Goal: Use online tool/utility: Utilize a website feature to perform a specific function

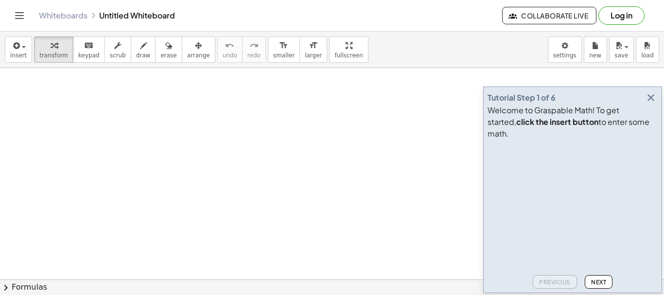
click at [652, 104] on icon "button" at bounding box center [651, 98] width 12 height 12
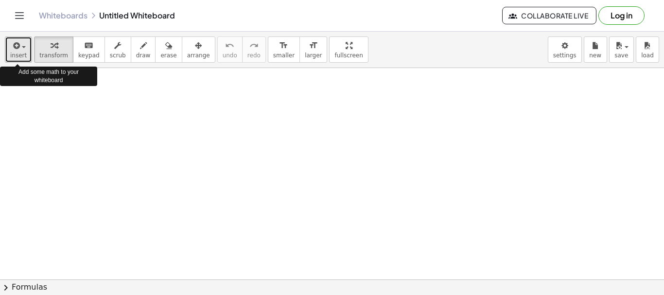
click at [20, 47] on span "button" at bounding box center [21, 46] width 2 height 7
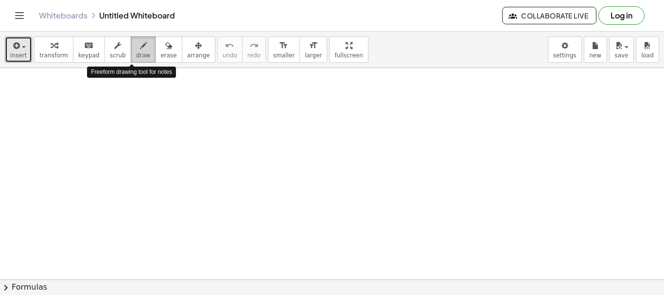
click at [136, 53] on span "draw" at bounding box center [143, 55] width 15 height 7
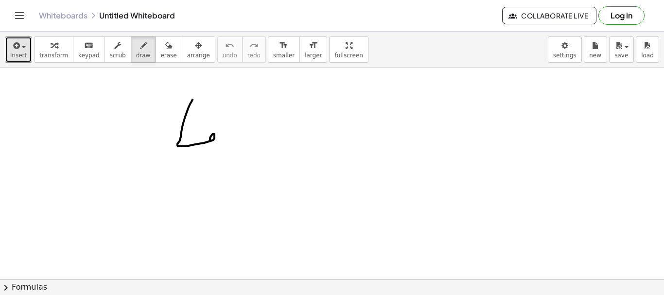
drag, startPoint x: 190, startPoint y: 104, endPoint x: 210, endPoint y: 139, distance: 39.9
click at [160, 52] on span "erase" at bounding box center [168, 55] width 16 height 7
drag, startPoint x: 168, startPoint y: 139, endPoint x: 220, endPoint y: 144, distance: 51.9
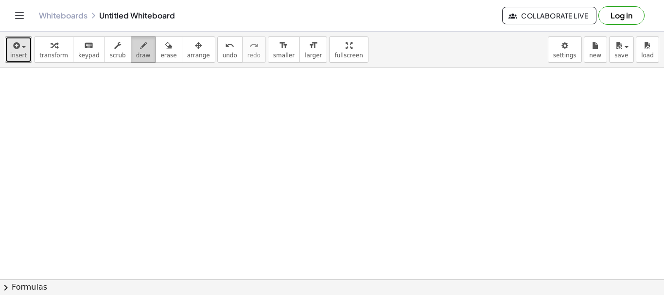
click at [140, 51] on icon "button" at bounding box center [143, 46] width 7 height 12
drag, startPoint x: 39, startPoint y: 85, endPoint x: 38, endPoint y: 107, distance: 22.9
drag, startPoint x: 70, startPoint y: 95, endPoint x: 63, endPoint y: 105, distance: 12.3
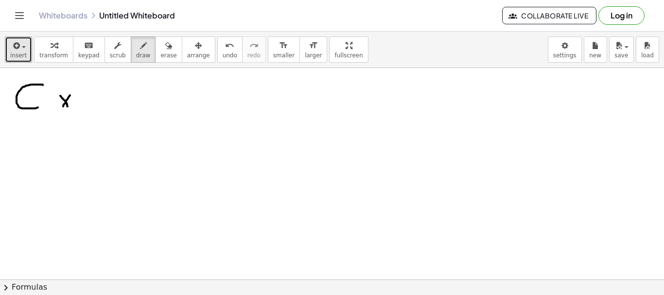
drag, startPoint x: 60, startPoint y: 96, endPoint x: 70, endPoint y: 99, distance: 10.6
drag, startPoint x: 73, startPoint y: 87, endPoint x: 77, endPoint y: 106, distance: 18.9
drag, startPoint x: 53, startPoint y: 91, endPoint x: 63, endPoint y: 110, distance: 21.5
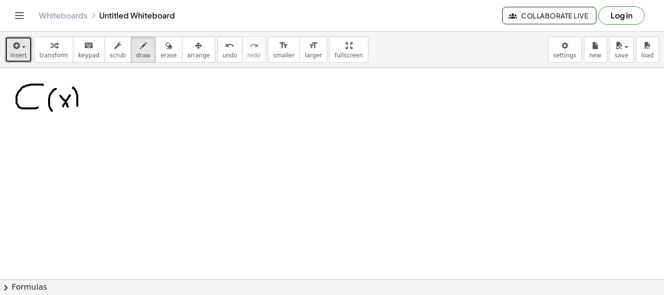
drag, startPoint x: 73, startPoint y: 110, endPoint x: 77, endPoint y: 105, distance: 6.5
drag, startPoint x: 89, startPoint y: 100, endPoint x: 98, endPoint y: 99, distance: 9.2
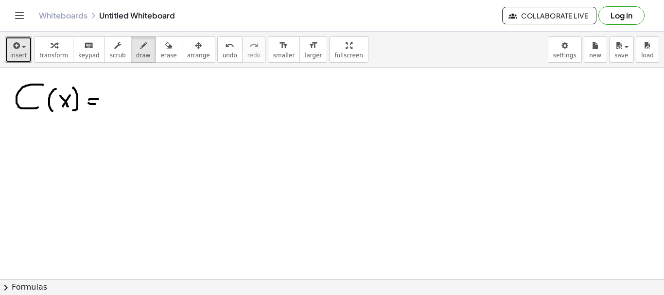
drag, startPoint x: 88, startPoint y: 103, endPoint x: 95, endPoint y: 104, distance: 6.9
drag, startPoint x: 134, startPoint y: 86, endPoint x: 141, endPoint y: 95, distance: 11.5
drag, startPoint x: 145, startPoint y: 91, endPoint x: 146, endPoint y: 100, distance: 8.8
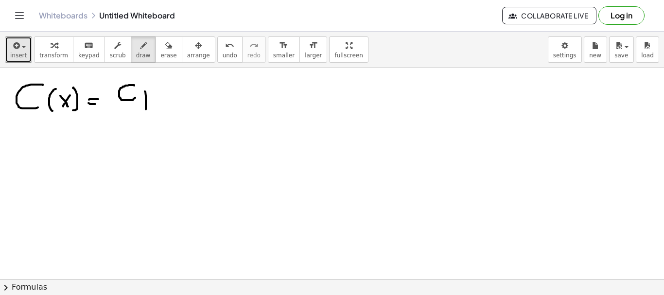
drag, startPoint x: 145, startPoint y: 95, endPoint x: 151, endPoint y: 92, distance: 6.8
drag, startPoint x: 145, startPoint y: 101, endPoint x: 152, endPoint y: 102, distance: 6.8
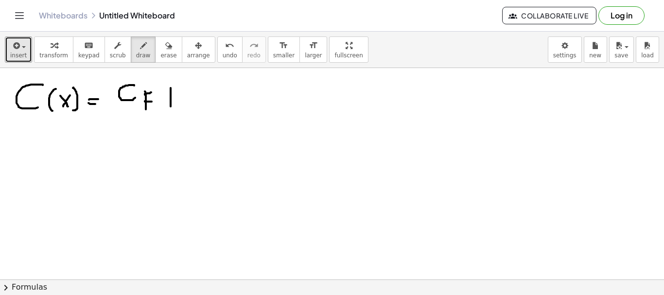
drag, startPoint x: 171, startPoint y: 88, endPoint x: 171, endPoint y: 103, distance: 15.1
drag, startPoint x: 164, startPoint y: 97, endPoint x: 176, endPoint y: 96, distance: 12.6
drag, startPoint x: 205, startPoint y: 87, endPoint x: 207, endPoint y: 97, distance: 10.3
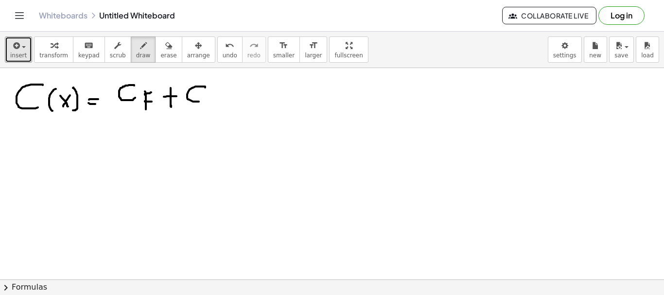
drag, startPoint x: 209, startPoint y: 95, endPoint x: 220, endPoint y: 91, distance: 11.7
drag, startPoint x: 30, startPoint y: 133, endPoint x: 35, endPoint y: 157, distance: 23.7
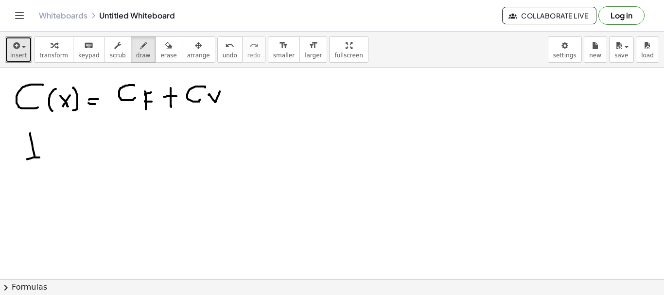
drag, startPoint x: 27, startPoint y: 159, endPoint x: 35, endPoint y: 143, distance: 18.5
drag, startPoint x: 22, startPoint y: 134, endPoint x: 38, endPoint y: 134, distance: 16.0
drag, startPoint x: 52, startPoint y: 140, endPoint x: 54, endPoint y: 155, distance: 14.7
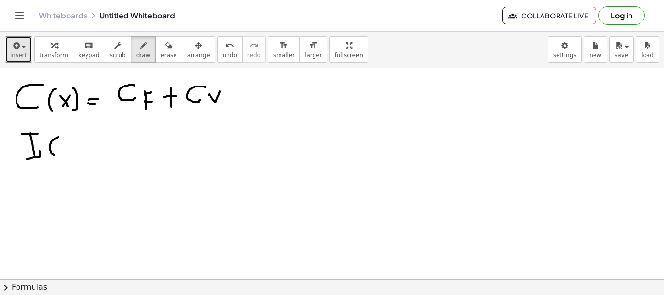
drag, startPoint x: 81, startPoint y: 139, endPoint x: 70, endPoint y: 148, distance: 14.5
drag, startPoint x: 69, startPoint y: 143, endPoint x: 88, endPoint y: 138, distance: 20.6
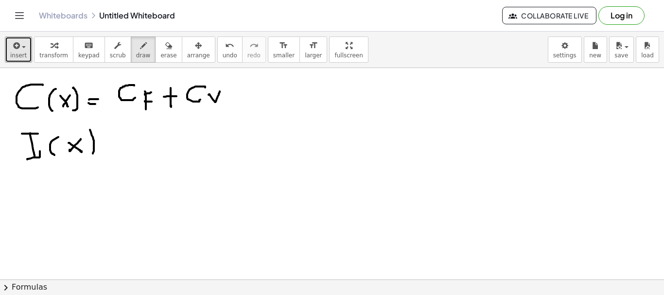
drag, startPoint x: 90, startPoint y: 130, endPoint x: 95, endPoint y: 148, distance: 19.1
drag, startPoint x: 99, startPoint y: 142, endPoint x: 103, endPoint y: 147, distance: 5.9
drag, startPoint x: 102, startPoint y: 147, endPoint x: 114, endPoint y: 149, distance: 12.3
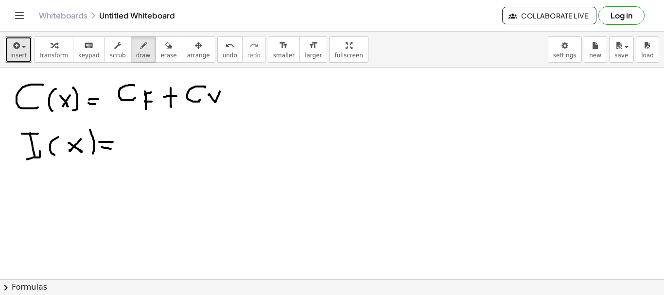
drag, startPoint x: 133, startPoint y: 136, endPoint x: 133, endPoint y: 154, distance: 18.0
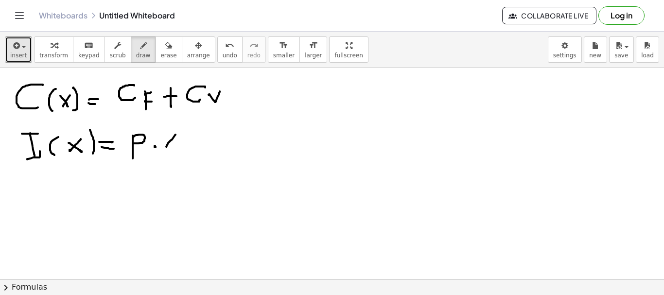
drag, startPoint x: 175, startPoint y: 135, endPoint x: 166, endPoint y: 147, distance: 15.3
drag, startPoint x: 166, startPoint y: 136, endPoint x: 175, endPoint y: 149, distance: 15.8
drag, startPoint x: 30, startPoint y: 184, endPoint x: 51, endPoint y: 179, distance: 21.5
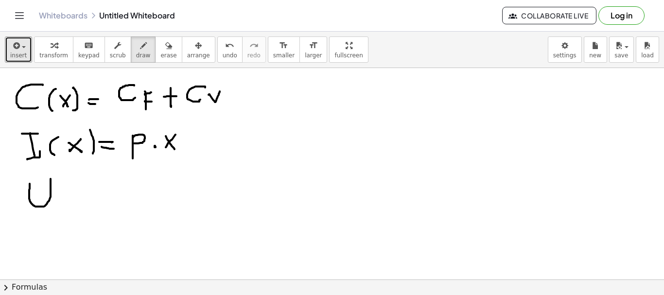
drag, startPoint x: 76, startPoint y: 187, endPoint x: 68, endPoint y: 198, distance: 14.2
drag
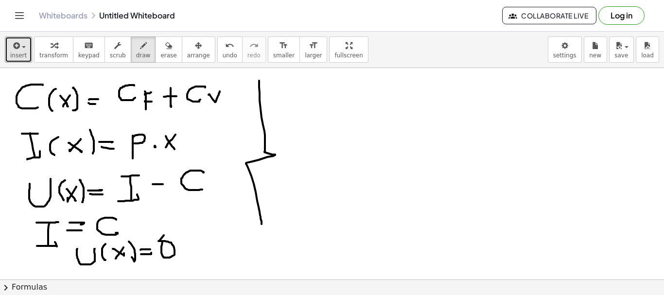
drag, startPoint x: 318, startPoint y: 89, endPoint x: 313, endPoint y: 115, distance: 25.8
drag, startPoint x: 347, startPoint y: 100, endPoint x: 337, endPoint y: 113, distance: 16.0
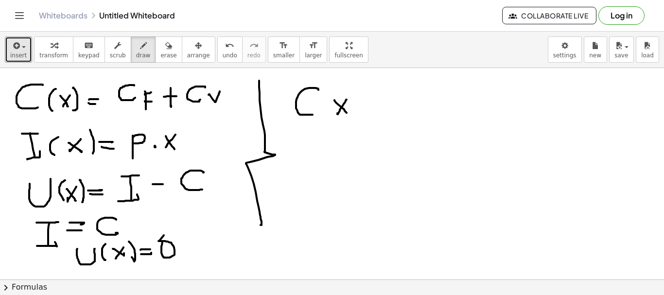
drag, startPoint x: 341, startPoint y: 107, endPoint x: 348, endPoint y: 115, distance: 10.3
drag, startPoint x: 349, startPoint y: 94, endPoint x: 354, endPoint y: 121, distance: 27.2
drag, startPoint x: 328, startPoint y: 100, endPoint x: 332, endPoint y: 120, distance: 20.3
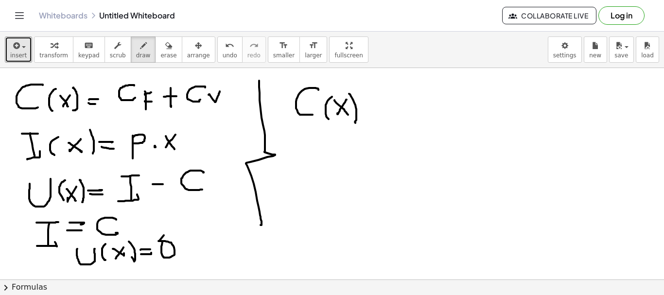
drag, startPoint x: 361, startPoint y: 105, endPoint x: 369, endPoint y: 108, distance: 9.4
drag, startPoint x: 365, startPoint y: 113, endPoint x: 378, endPoint y: 113, distance: 13.6
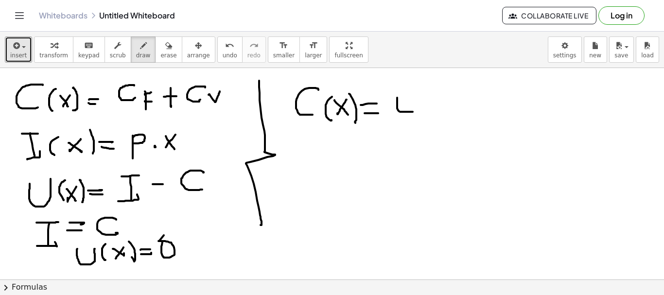
drag, startPoint x: 397, startPoint y: 98, endPoint x: 410, endPoint y: 100, distance: 13.3
drag, startPoint x: 418, startPoint y: 97, endPoint x: 437, endPoint y: 97, distance: 18.5
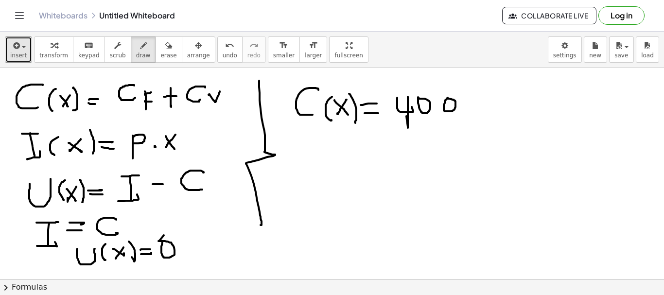
drag, startPoint x: 444, startPoint y: 105, endPoint x: 446, endPoint y: 99, distance: 6.6
drag, startPoint x: 480, startPoint y: 91, endPoint x: 478, endPoint y: 113, distance: 21.9
drag, startPoint x: 469, startPoint y: 104, endPoint x: 486, endPoint y: 101, distance: 16.8
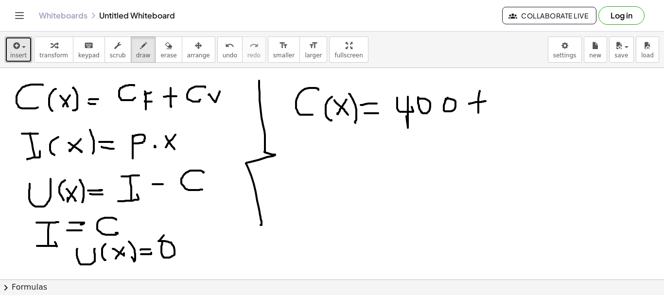
drag, startPoint x: 496, startPoint y: 98, endPoint x: 504, endPoint y: 104, distance: 10.1
drag, startPoint x: 502, startPoint y: 91, endPoint x: 503, endPoint y: 113, distance: 22.4
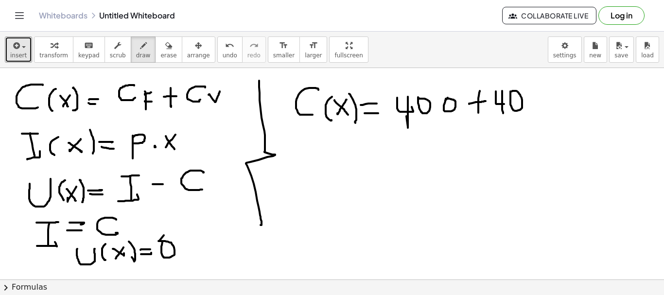
drag, startPoint x: 414, startPoint y: 77, endPoint x: 427, endPoint y: 77, distance: 13.6
drag, startPoint x: 510, startPoint y: 79, endPoint x: 525, endPoint y: 75, distance: 15.2
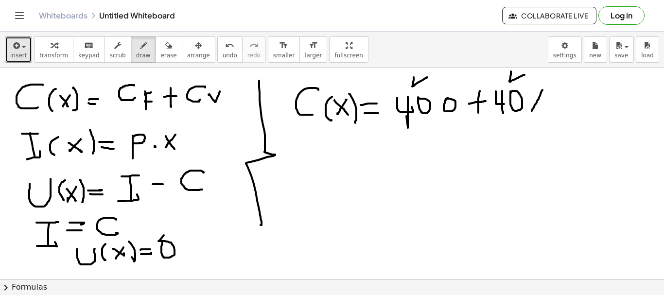
drag, startPoint x: 542, startPoint y: 90, endPoint x: 532, endPoint y: 111, distance: 23.5
drag, startPoint x: 530, startPoint y: 95, endPoint x: 541, endPoint y: 111, distance: 19.3
drag, startPoint x: 197, startPoint y: 126, endPoint x: 220, endPoint y: 123, distance: 22.6
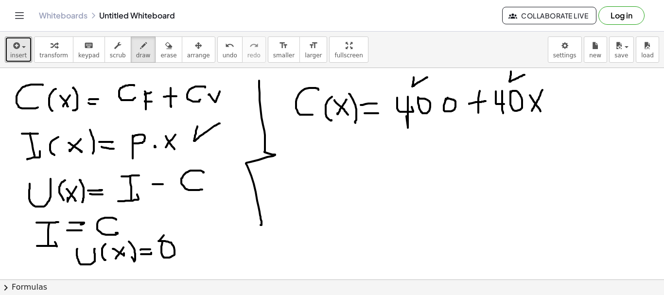
drag, startPoint x: 230, startPoint y: 87, endPoint x: 247, endPoint y: 82, distance: 17.4
drag, startPoint x: 308, startPoint y: 132, endPoint x: 308, endPoint y: 160, distance: 28.2
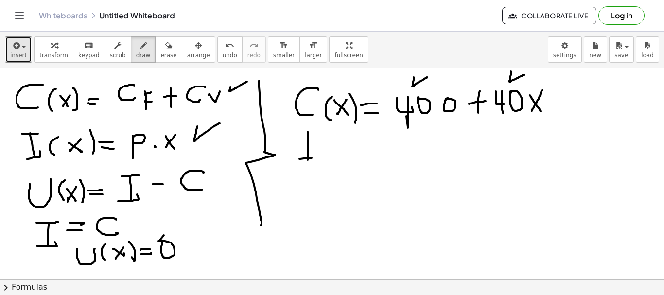
drag, startPoint x: 299, startPoint y: 159, endPoint x: 311, endPoint y: 149, distance: 15.5
drag, startPoint x: 302, startPoint y: 135, endPoint x: 322, endPoint y: 133, distance: 19.6
drag, startPoint x: 330, startPoint y: 140, endPoint x: 331, endPoint y: 163, distance: 22.4
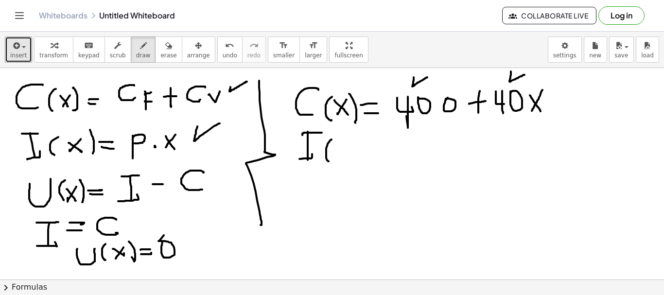
drag, startPoint x: 353, startPoint y: 146, endPoint x: 341, endPoint y: 156, distance: 15.9
drag, startPoint x: 339, startPoint y: 144, endPoint x: 351, endPoint y: 150, distance: 13.5
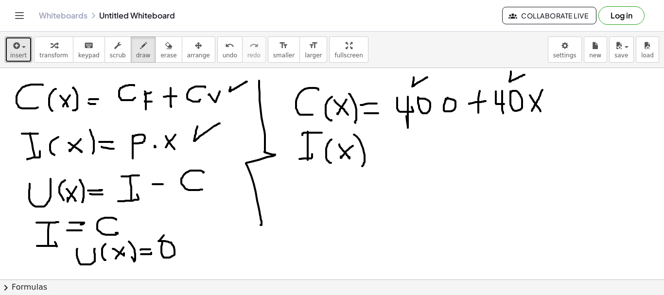
drag, startPoint x: 354, startPoint y: 135, endPoint x: 366, endPoint y: 155, distance: 23.8
drag, startPoint x: 371, startPoint y: 149, endPoint x: 385, endPoint y: 149, distance: 14.6
drag, startPoint x: 370, startPoint y: 156, endPoint x: 350, endPoint y: 185, distance: 36.0
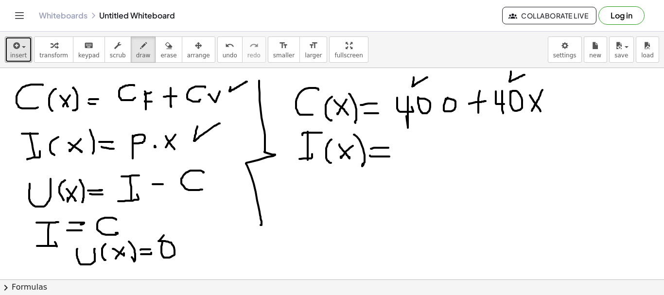
drag, startPoint x: 417, startPoint y: 135, endPoint x: 407, endPoint y: 153, distance: 20.0
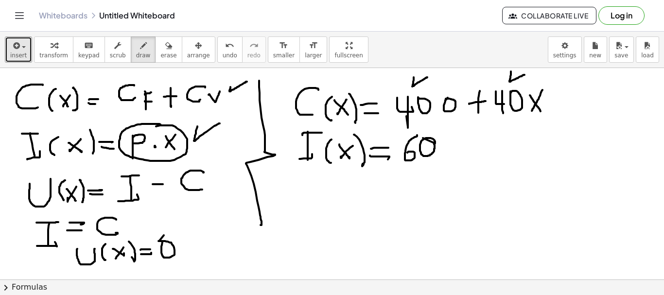
drag, startPoint x: 435, startPoint y: 143, endPoint x: 431, endPoint y: 138, distance: 6.9
drag, startPoint x: 453, startPoint y: 137, endPoint x: 445, endPoint y: 158, distance: 22.6
drag, startPoint x: 441, startPoint y: 144, endPoint x: 457, endPoint y: 157, distance: 20.4
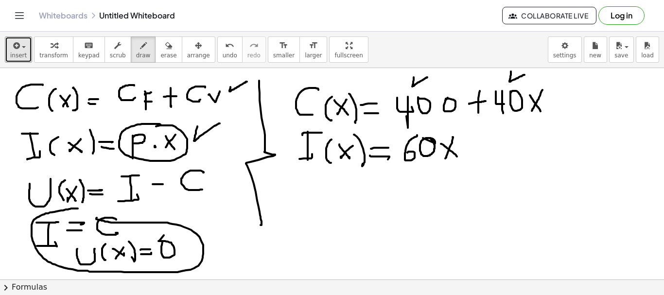
drag, startPoint x: 78, startPoint y: 209, endPoint x: 89, endPoint y: 205, distance: 11.8
drag, startPoint x: 65, startPoint y: 204, endPoint x: 71, endPoint y: 207, distance: 6.5
drag, startPoint x: 70, startPoint y: 209, endPoint x: 167, endPoint y: 220, distance: 97.3
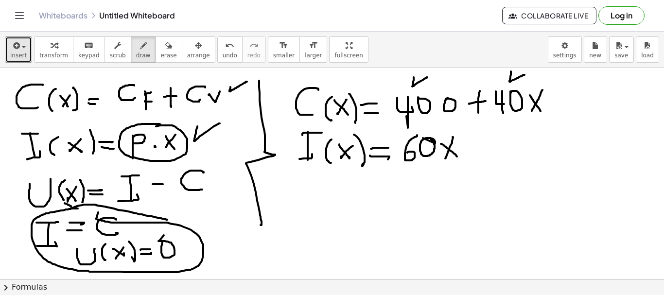
drag, startPoint x: 344, startPoint y: 178, endPoint x: 350, endPoint y: 189, distance: 12.8
drag, startPoint x: 383, startPoint y: 184, endPoint x: 374, endPoint y: 187, distance: 8.8
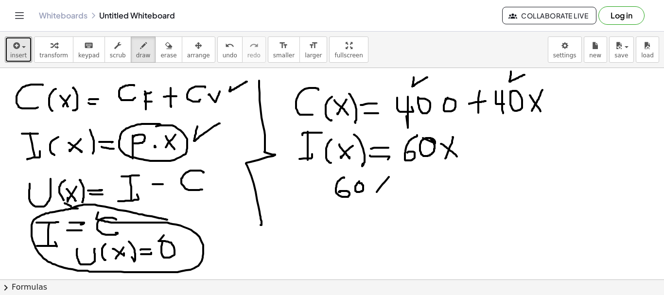
drag, startPoint x: 376, startPoint y: 182, endPoint x: 388, endPoint y: 192, distance: 15.9
drag, startPoint x: 409, startPoint y: 183, endPoint x: 423, endPoint y: 181, distance: 14.2
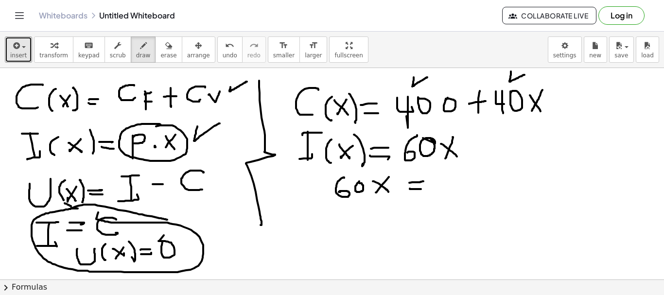
drag, startPoint x: 410, startPoint y: 189, endPoint x: 421, endPoint y: 189, distance: 11.2
drag, startPoint x: 437, startPoint y: 174, endPoint x: 443, endPoint y: 189, distance: 16.5
drag, startPoint x: 441, startPoint y: 180, endPoint x: 441, endPoint y: 192, distance: 12.6
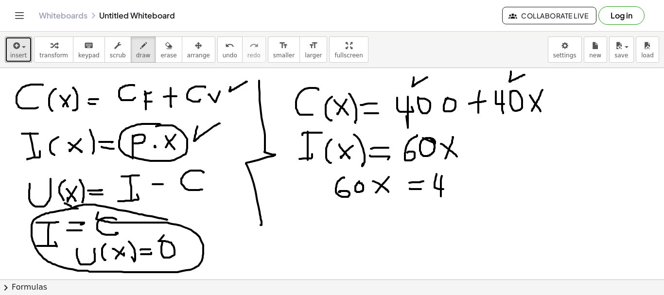
drag, startPoint x: 493, startPoint y: 182, endPoint x: 504, endPoint y: 182, distance: 11.2
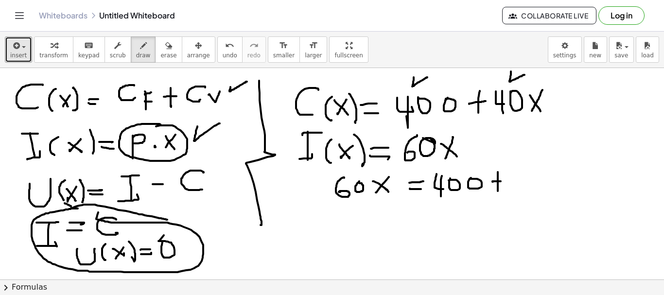
drag, startPoint x: 519, startPoint y: 172, endPoint x: 528, endPoint y: 184, distance: 15.0
drag, startPoint x: 525, startPoint y: 173, endPoint x: 533, endPoint y: 178, distance: 9.8
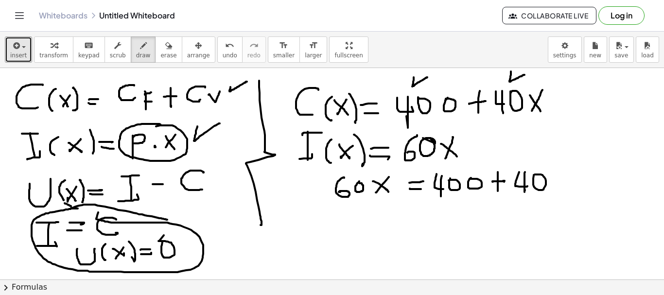
drag, startPoint x: 562, startPoint y: 171, endPoint x: 557, endPoint y: 184, distance: 13.9
drag, startPoint x: 555, startPoint y: 175, endPoint x: 567, endPoint y: 186, distance: 16.6
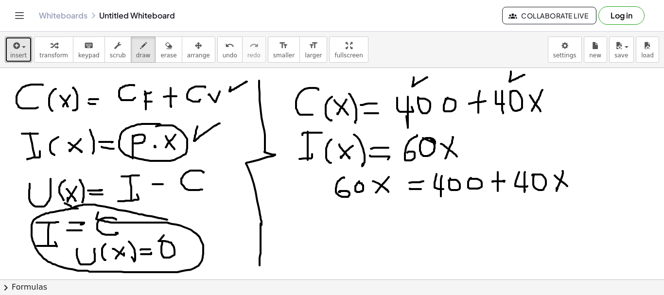
drag, startPoint x: 261, startPoint y: 224, endPoint x: 260, endPoint y: 265, distance: 41.8
drag, startPoint x: 287, startPoint y: 213, endPoint x: 288, endPoint y: 225, distance: 11.2
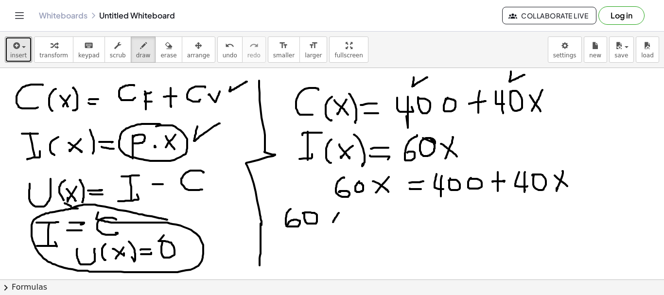
drag, startPoint x: 331, startPoint y: 212, endPoint x: 341, endPoint y: 221, distance: 13.4
drag, startPoint x: 340, startPoint y: 210, endPoint x: 336, endPoint y: 215, distance: 5.9
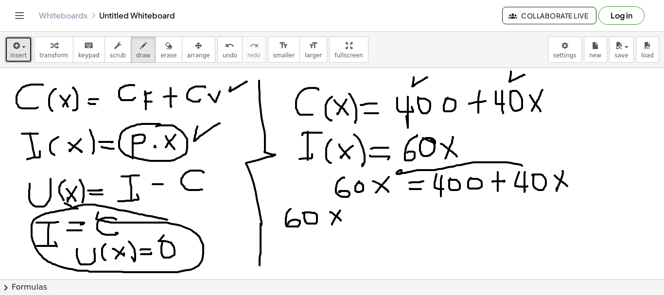
drag, startPoint x: 522, startPoint y: 166, endPoint x: 402, endPoint y: 173, distance: 120.8
drag, startPoint x: 350, startPoint y: 219, endPoint x: 361, endPoint y: 219, distance: 10.7
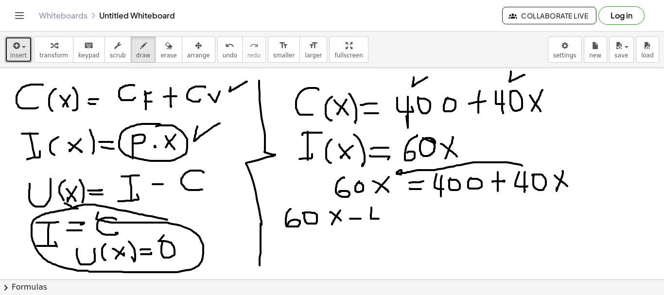
drag, startPoint x: 371, startPoint y: 208, endPoint x: 378, endPoint y: 213, distance: 8.7
drag, startPoint x: 378, startPoint y: 206, endPoint x: 376, endPoint y: 220, distance: 14.3
drag, startPoint x: 386, startPoint y: 207, endPoint x: 402, endPoint y: 210, distance: 15.9
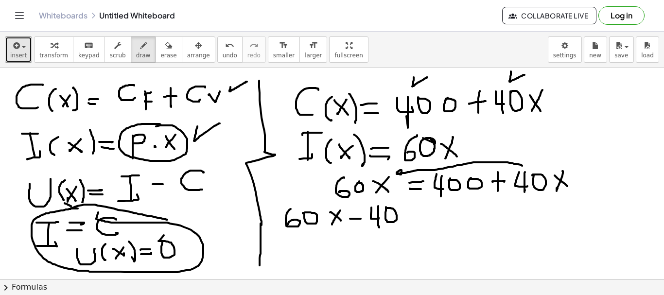
drag, startPoint x: 413, startPoint y: 209, endPoint x: 404, endPoint y: 222, distance: 15.5
drag, startPoint x: 404, startPoint y: 210, endPoint x: 410, endPoint y: 220, distance: 11.1
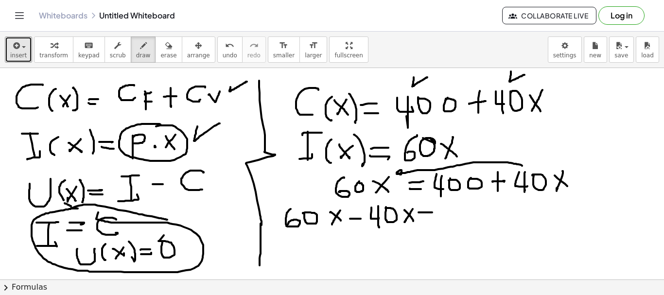
drag, startPoint x: 419, startPoint y: 212, endPoint x: 423, endPoint y: 216, distance: 5.9
drag, startPoint x: 420, startPoint y: 217, endPoint x: 435, endPoint y: 219, distance: 15.2
drag, startPoint x: 445, startPoint y: 207, endPoint x: 452, endPoint y: 212, distance: 8.7
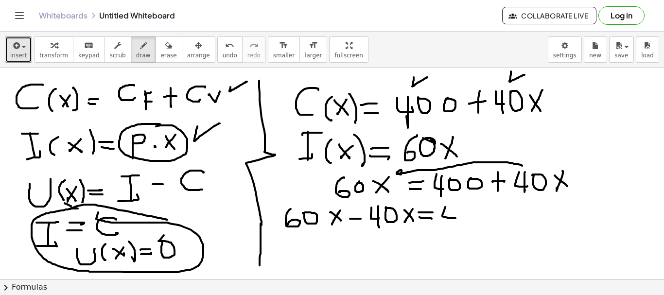
drag, startPoint x: 452, startPoint y: 207, endPoint x: 452, endPoint y: 224, distance: 17.5
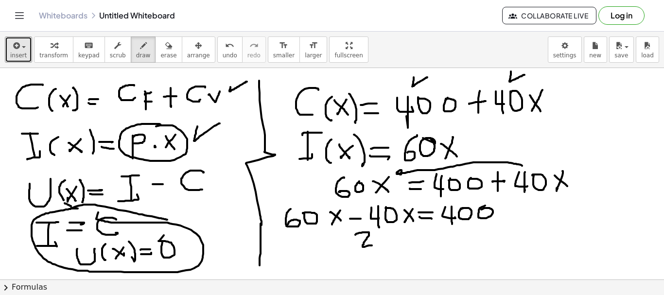
drag, startPoint x: 355, startPoint y: 235, endPoint x: 374, endPoint y: 238, distance: 19.2
drag, startPoint x: 406, startPoint y: 239, endPoint x: 403, endPoint y: 245, distance: 6.3
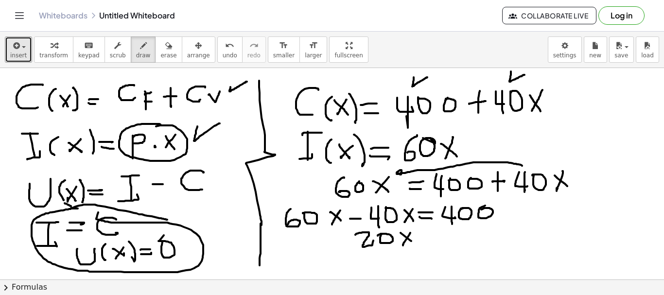
drag, startPoint x: 403, startPoint y: 235, endPoint x: 413, endPoint y: 243, distance: 12.8
drag, startPoint x: 421, startPoint y: 236, endPoint x: 430, endPoint y: 236, distance: 8.7
drag, startPoint x: 422, startPoint y: 242, endPoint x: 429, endPoint y: 242, distance: 6.8
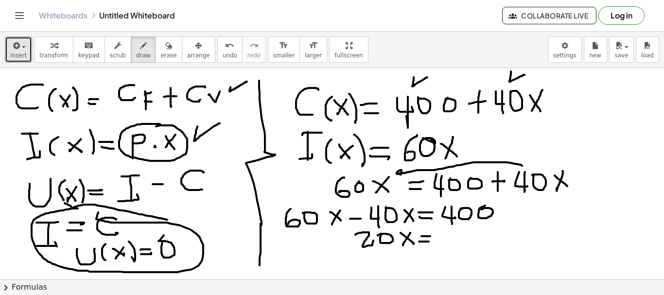
drag, startPoint x: 438, startPoint y: 234, endPoint x: 447, endPoint y: 233, distance: 8.3
drag, startPoint x: 446, startPoint y: 231, endPoint x: 455, endPoint y: 234, distance: 9.7
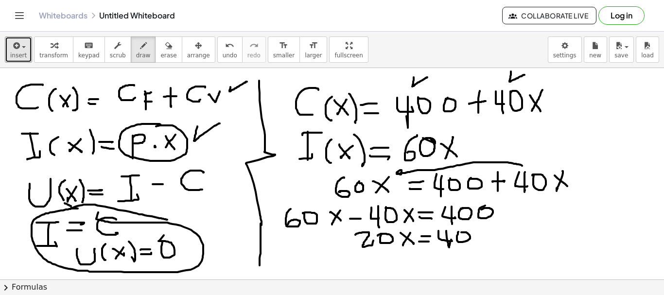
drag, startPoint x: 476, startPoint y: 240, endPoint x: 475, endPoint y: 233, distance: 6.8
drag, startPoint x: 523, startPoint y: 232, endPoint x: 511, endPoint y: 245, distance: 17.5
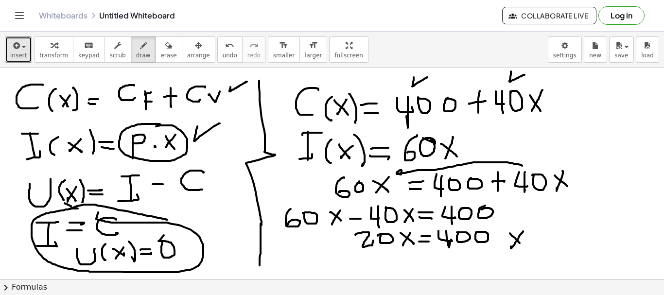
drag, startPoint x: 516, startPoint y: 239, endPoint x: 523, endPoint y: 237, distance: 7.5
drag, startPoint x: 528, startPoint y: 235, endPoint x: 540, endPoint y: 233, distance: 11.3
drag, startPoint x: 529, startPoint y: 240, endPoint x: 522, endPoint y: 244, distance: 8.1
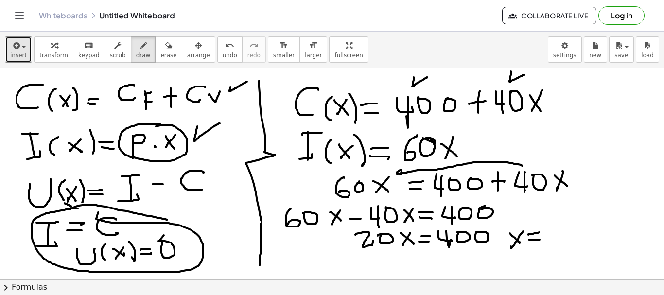
drag, startPoint x: 519, startPoint y: 240, endPoint x: 541, endPoint y: 235, distance: 22.4
drag, startPoint x: 552, startPoint y: 220, endPoint x: 562, endPoint y: 225, distance: 11.3
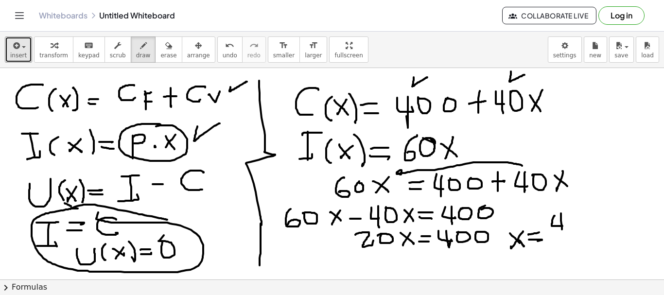
drag, startPoint x: 561, startPoint y: 213, endPoint x: 567, endPoint y: 219, distance: 7.9
drag, startPoint x: 579, startPoint y: 212, endPoint x: 574, endPoint y: 218, distance: 7.6
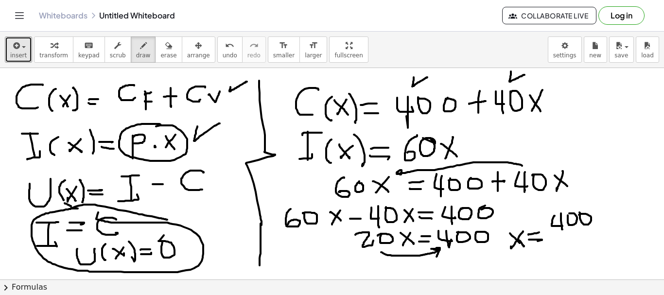
drag, startPoint x: 381, startPoint y: 252, endPoint x: 437, endPoint y: 257, distance: 55.6
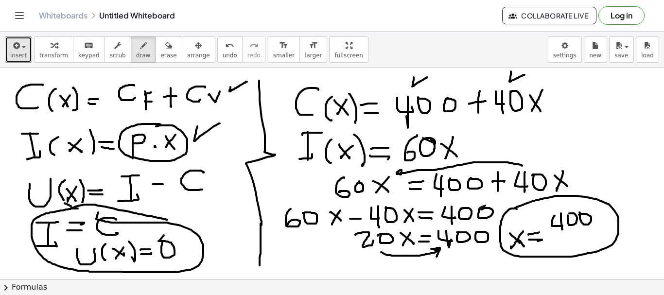
drag, startPoint x: 517, startPoint y: 209, endPoint x: 509, endPoint y: 215, distance: 9.7
drag, startPoint x: 556, startPoint y: 235, endPoint x: 598, endPoint y: 227, distance: 42.7
drag, startPoint x: 566, startPoint y: 239, endPoint x: 575, endPoint y: 246, distance: 11.7
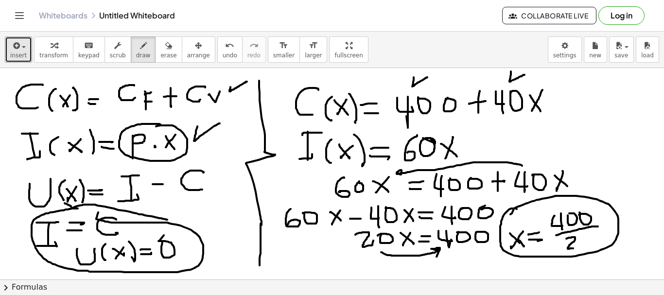
drag, startPoint x: 580, startPoint y: 239, endPoint x: 570, endPoint y: 226, distance: 16.6
drag, startPoint x: 590, startPoint y: 210, endPoint x: 582, endPoint y: 231, distance: 22.8
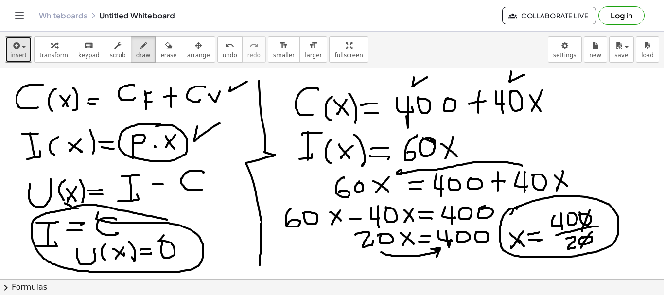
drag, startPoint x: 592, startPoint y: 232, endPoint x: 581, endPoint y: 248, distance: 19.6
drag, startPoint x: 614, startPoint y: 191, endPoint x: 623, endPoint y: 190, distance: 8.9
drag, startPoint x: 613, startPoint y: 202, endPoint x: 626, endPoint y: 191, distance: 16.9
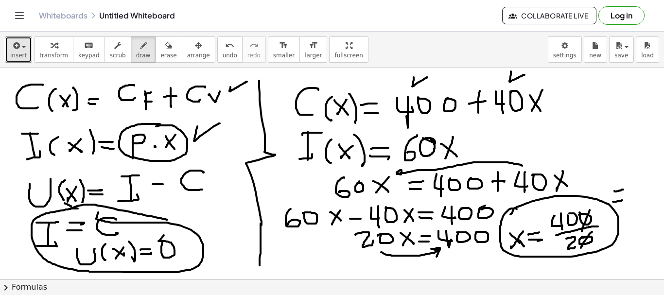
drag, startPoint x: 626, startPoint y: 185, endPoint x: 639, endPoint y: 189, distance: 13.8
drag, startPoint x: 646, startPoint y: 181, endPoint x: 609, endPoint y: 219, distance: 52.6
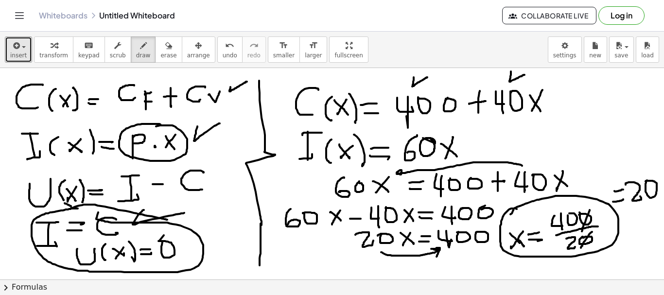
drag, startPoint x: 142, startPoint y: 210, endPoint x: 184, endPoint y: 213, distance: 41.9
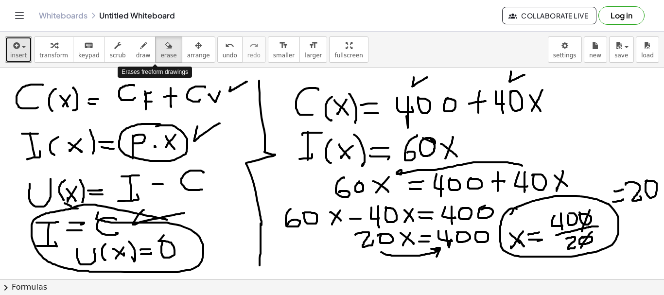
drag, startPoint x: 152, startPoint y: 44, endPoint x: 155, endPoint y: 75, distance: 31.2
click at [165, 46] on icon "button" at bounding box center [168, 46] width 7 height 12
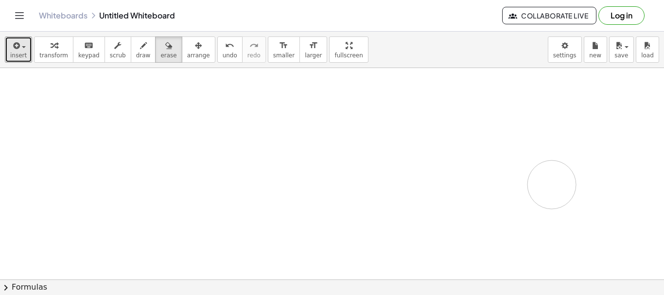
drag, startPoint x: 241, startPoint y: 104, endPoint x: 250, endPoint y: 295, distance: 191.3
